Goal: Find specific page/section: Find specific page/section

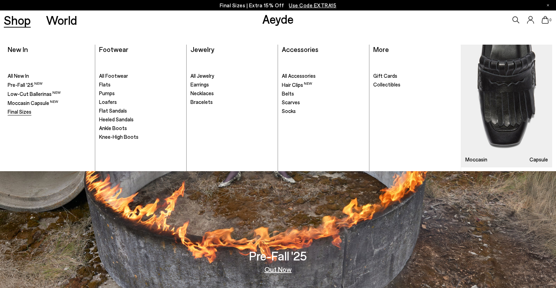
click at [21, 113] on span "Final Sizes" at bounding box center [20, 111] width 24 height 6
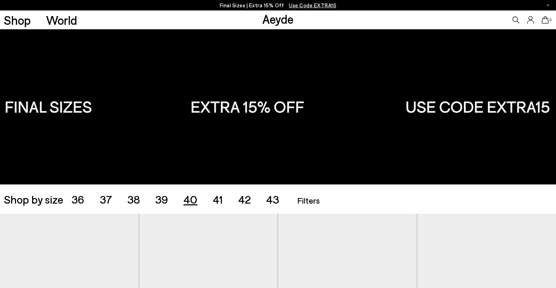
click at [192, 200] on span "40" at bounding box center [190, 198] width 14 height 13
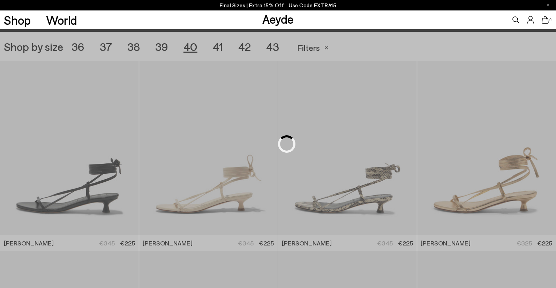
scroll to position [155, 0]
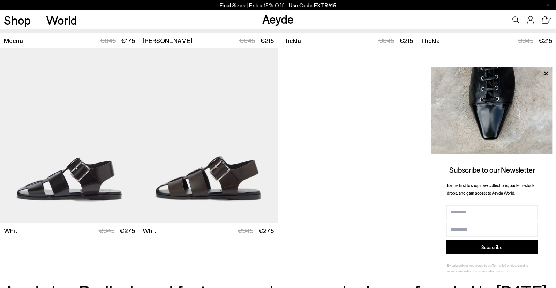
scroll to position [1916, 0]
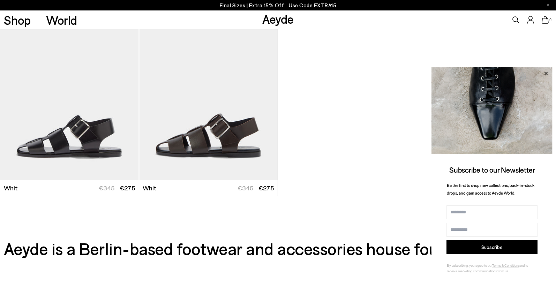
click at [546, 75] on icon at bounding box center [545, 72] width 3 height 3
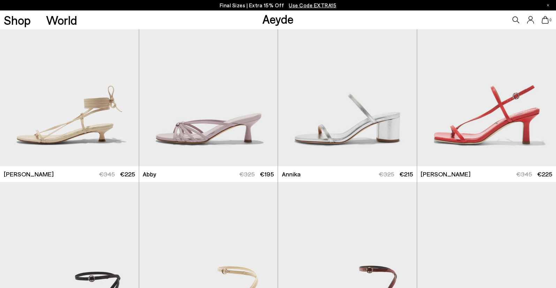
scroll to position [0, 0]
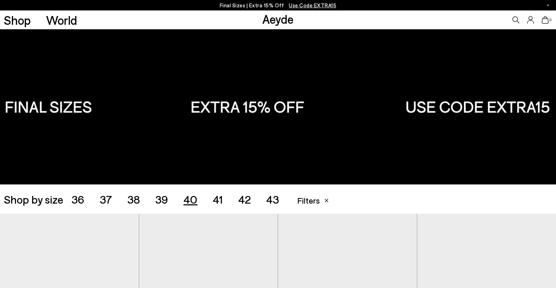
click at [221, 198] on span "41" at bounding box center [218, 198] width 10 height 13
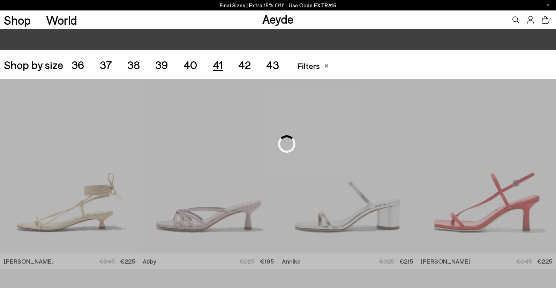
scroll to position [155, 0]
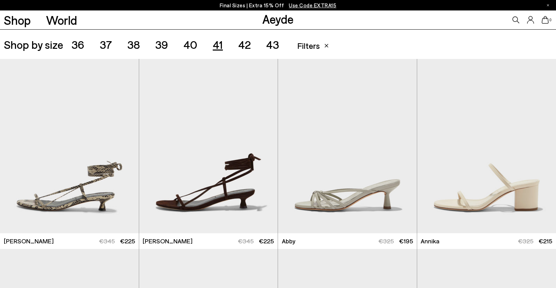
click at [311, 46] on span "Filters" at bounding box center [308, 45] width 23 height 10
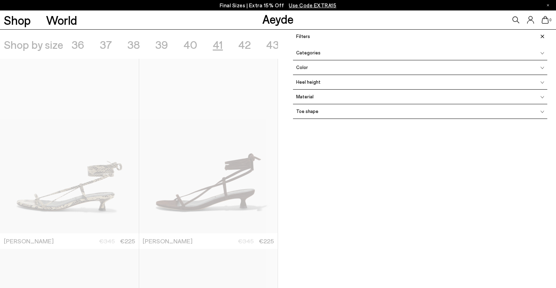
click at [318, 146] on div "Filters Apply filters Apply Filters Availability In stock Out of stock Size 35 …" at bounding box center [417, 174] width 278 height 288
click at [545, 50] on div "Categories" at bounding box center [420, 53] width 254 height 15
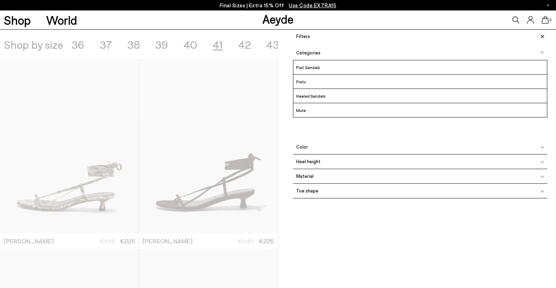
click at [271, 146] on div at bounding box center [139, 174] width 278 height 288
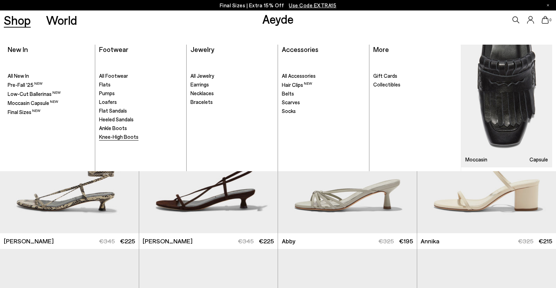
click at [110, 136] on span "Knee-High Boots" at bounding box center [118, 136] width 39 height 6
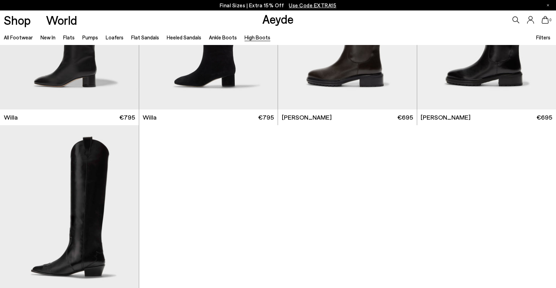
scroll to position [302, 0]
